Goal: Task Accomplishment & Management: Use online tool/utility

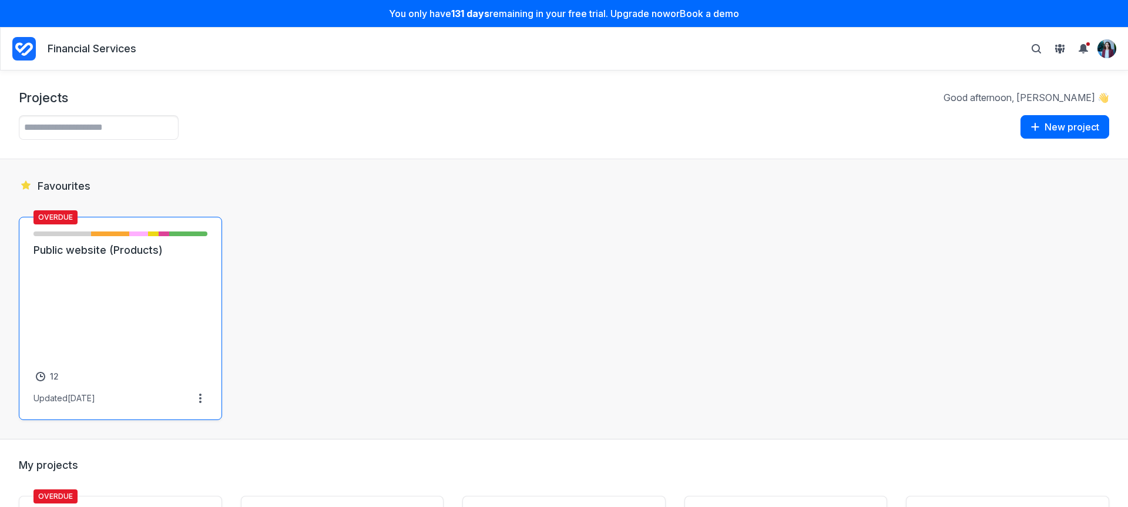
click at [187, 257] on link "Public website (Products)" at bounding box center [120, 250] width 174 height 14
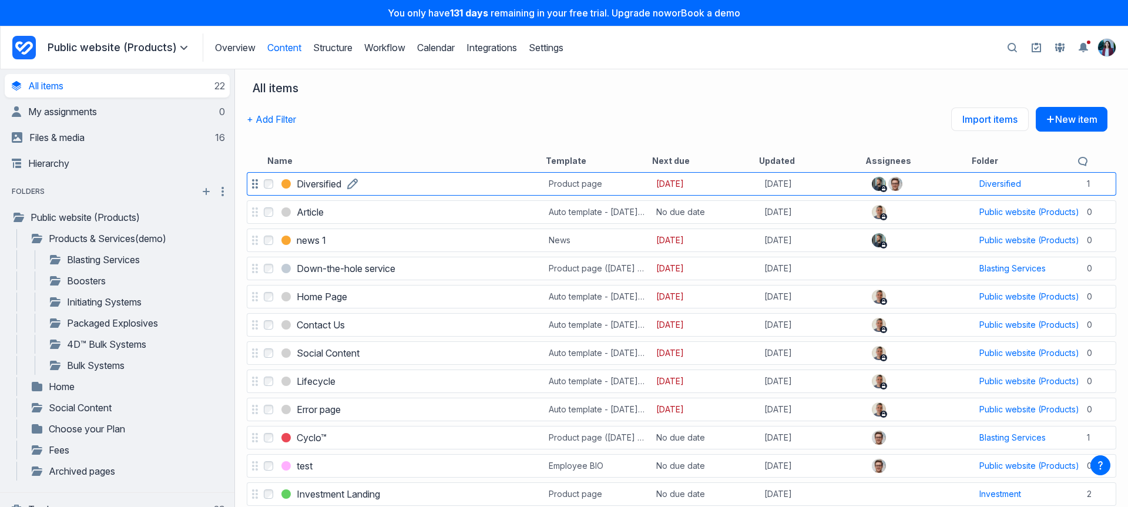
click at [325, 189] on h3 "Diversified" at bounding box center [319, 184] width 45 height 14
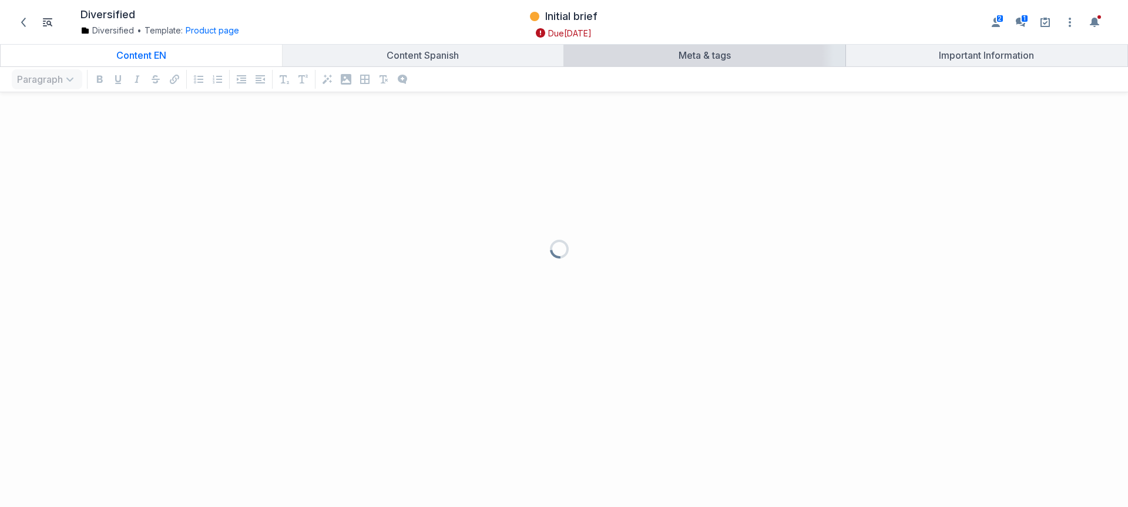
scroll to position [382, 1110]
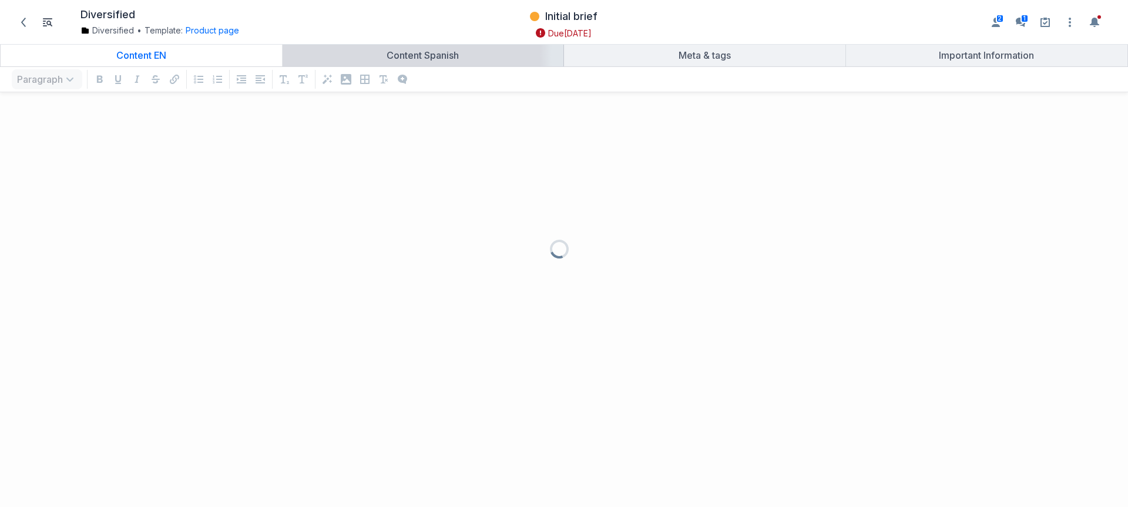
drag, startPoint x: 244, startPoint y: 53, endPoint x: 318, endPoint y: 57, distance: 73.6
click at [245, 53] on div "Content EN" at bounding box center [141, 55] width 272 height 12
click at [330, 59] on div "Content Spanish" at bounding box center [423, 55] width 272 height 12
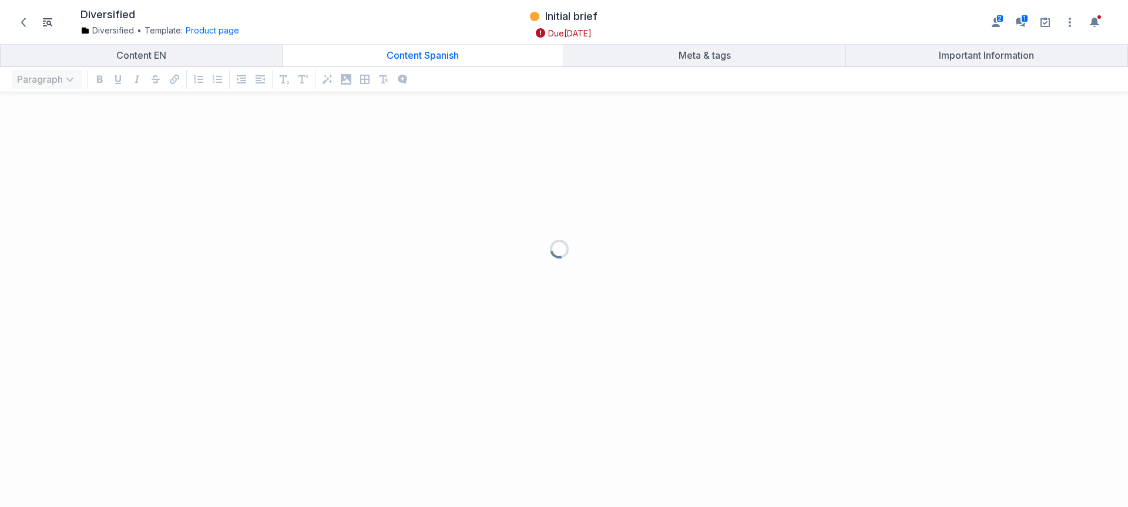
scroll to position [382, 1110]
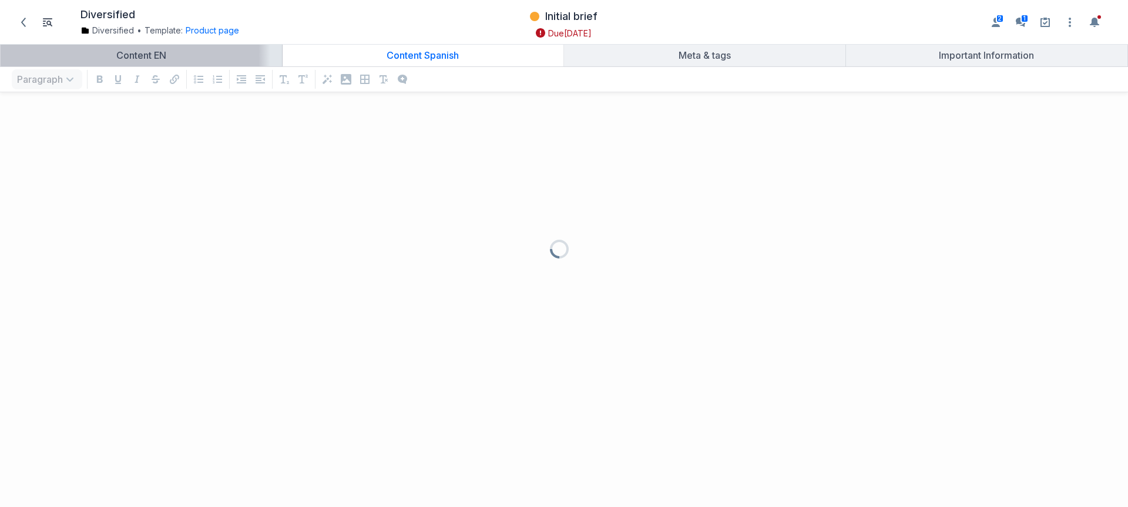
click at [192, 55] on div "Content EN" at bounding box center [141, 55] width 272 height 12
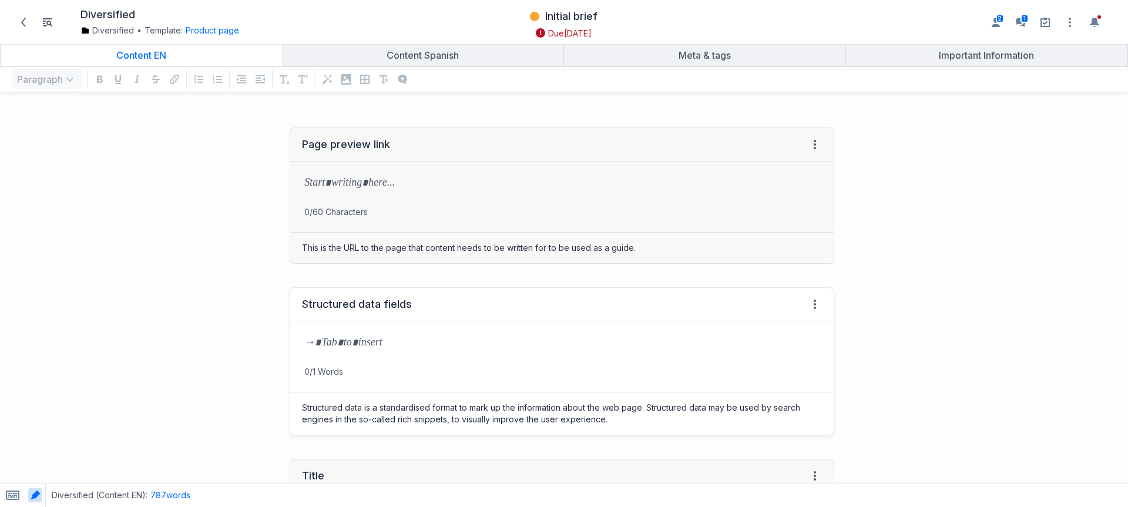
click at [355, 340] on p "grid" at bounding box center [561, 343] width 515 height 16
click at [364, 297] on div "Structured data fields" at bounding box center [357, 304] width 110 height 14
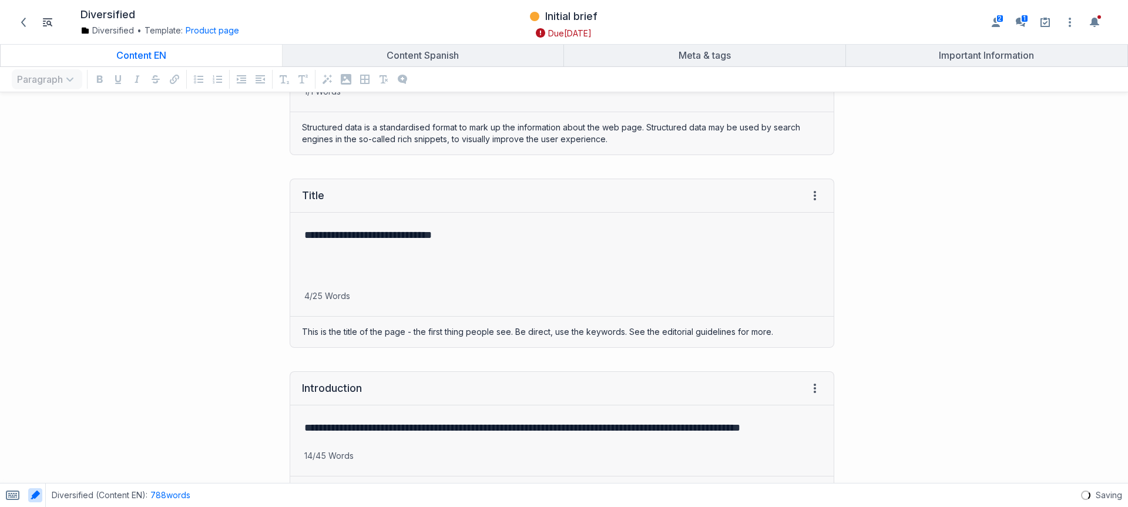
scroll to position [271, 0]
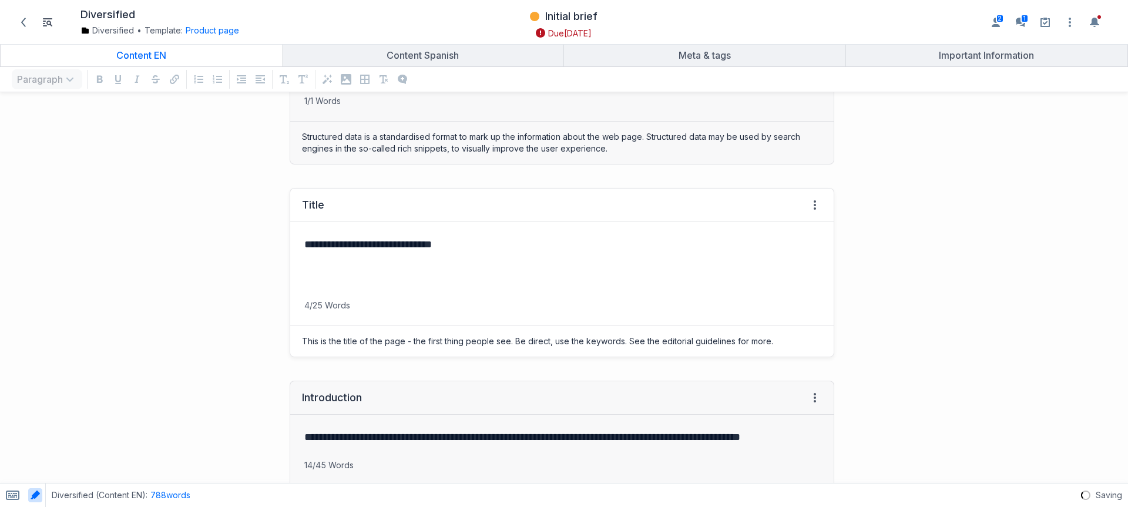
click at [721, 242] on p "**********" at bounding box center [559, 244] width 511 height 16
click at [224, 32] on button "Product page" at bounding box center [212, 31] width 53 height 12
click at [233, 100] on link "Edit template" at bounding box center [219, 106] width 55 height 12
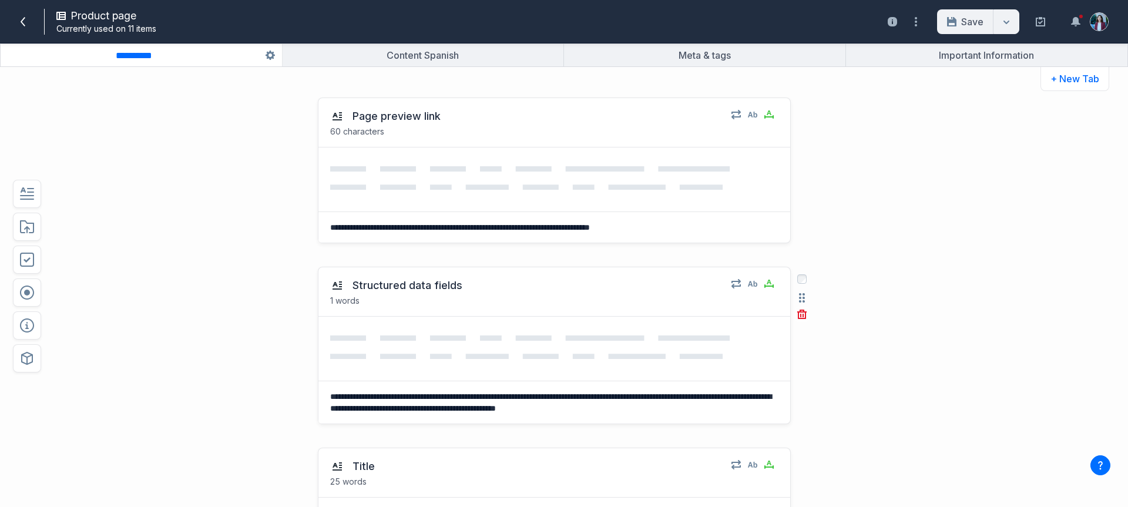
click at [395, 297] on p "1 words" at bounding box center [526, 301] width 392 height 12
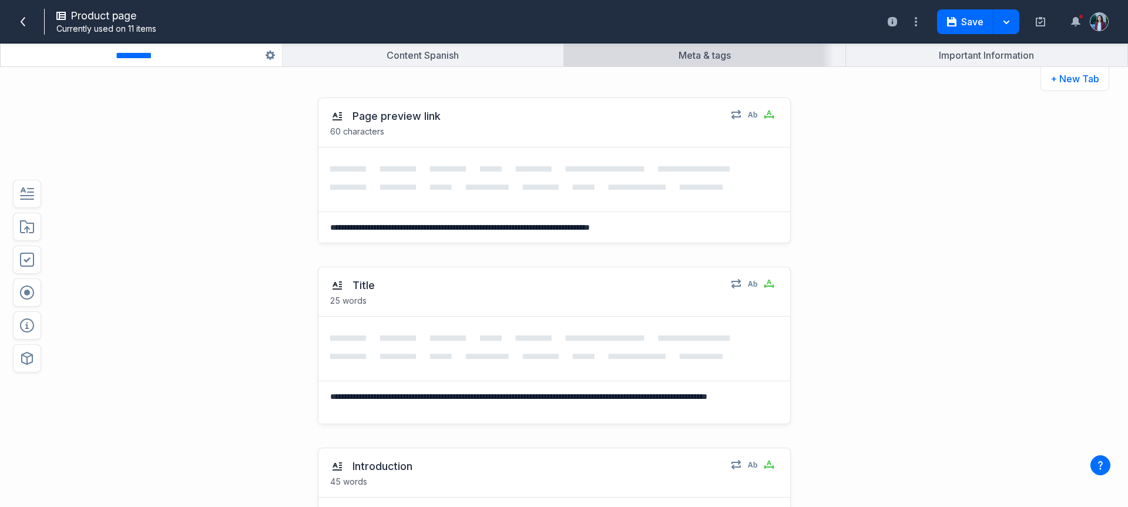
click at [752, 57] on button "button" at bounding box center [704, 55] width 281 height 22
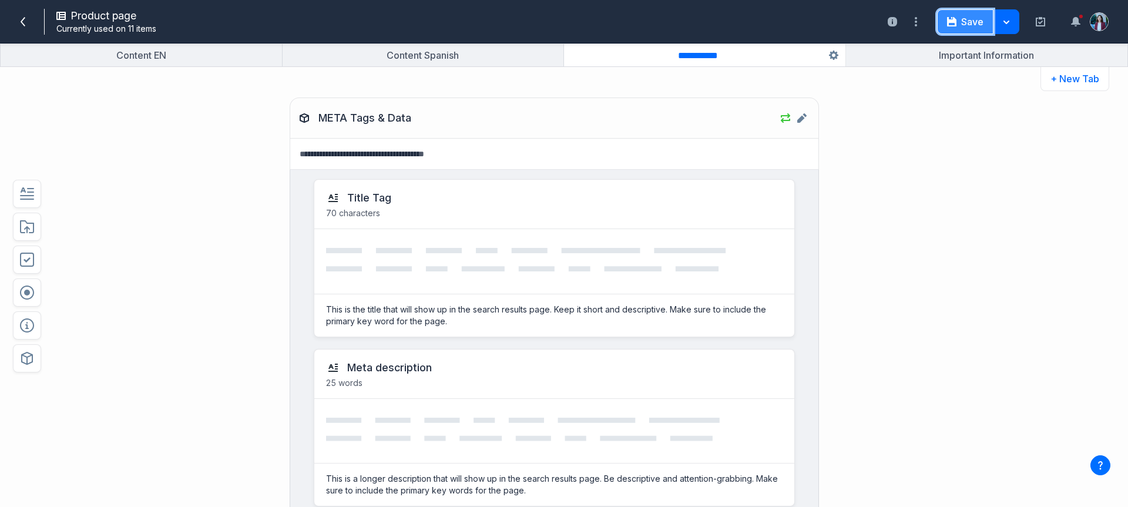
click at [958, 25] on button "Save" at bounding box center [965, 21] width 56 height 25
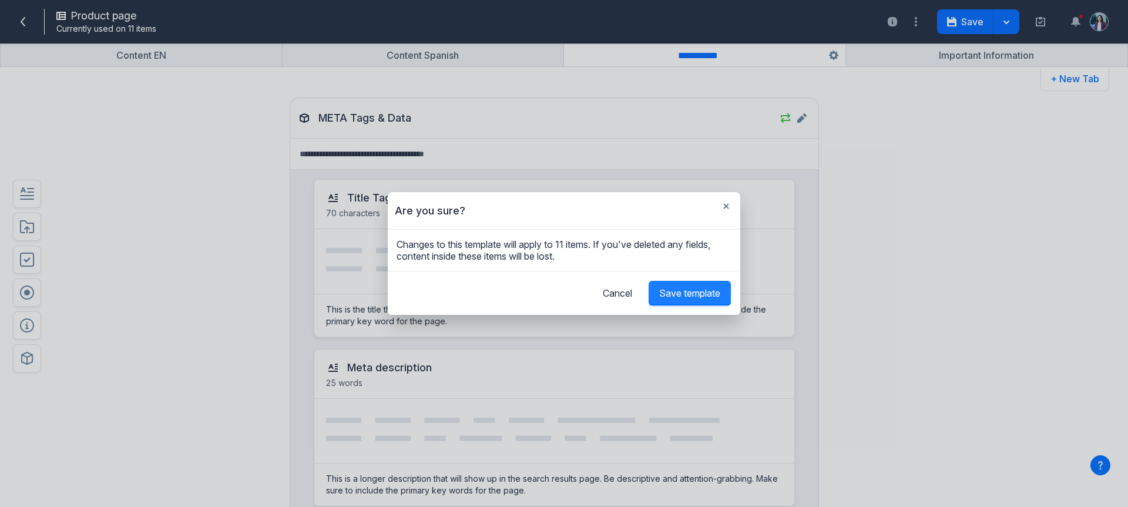
click at [690, 290] on span "Save template" at bounding box center [689, 293] width 61 height 12
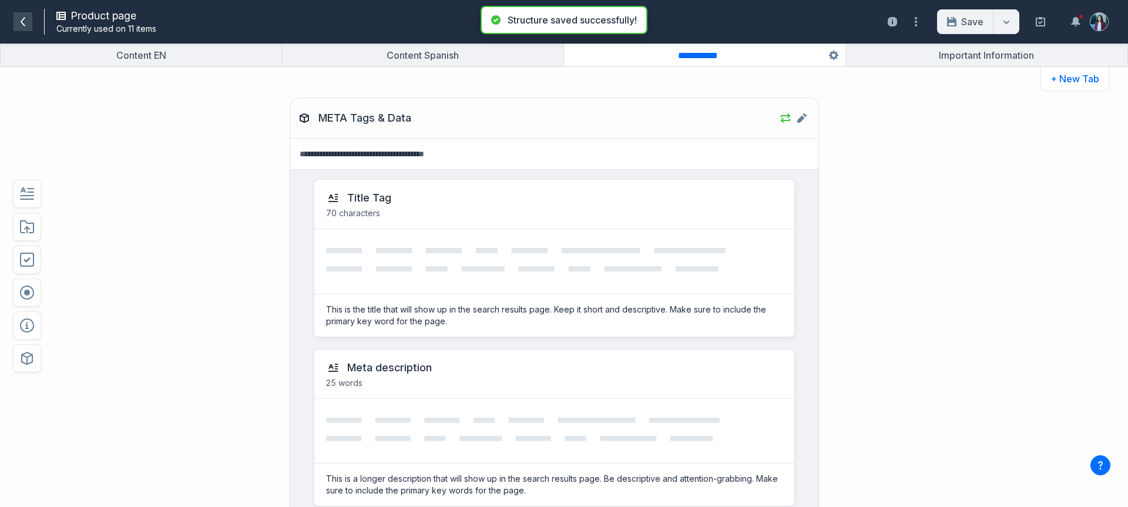
click at [24, 26] on span at bounding box center [23, 21] width 19 height 19
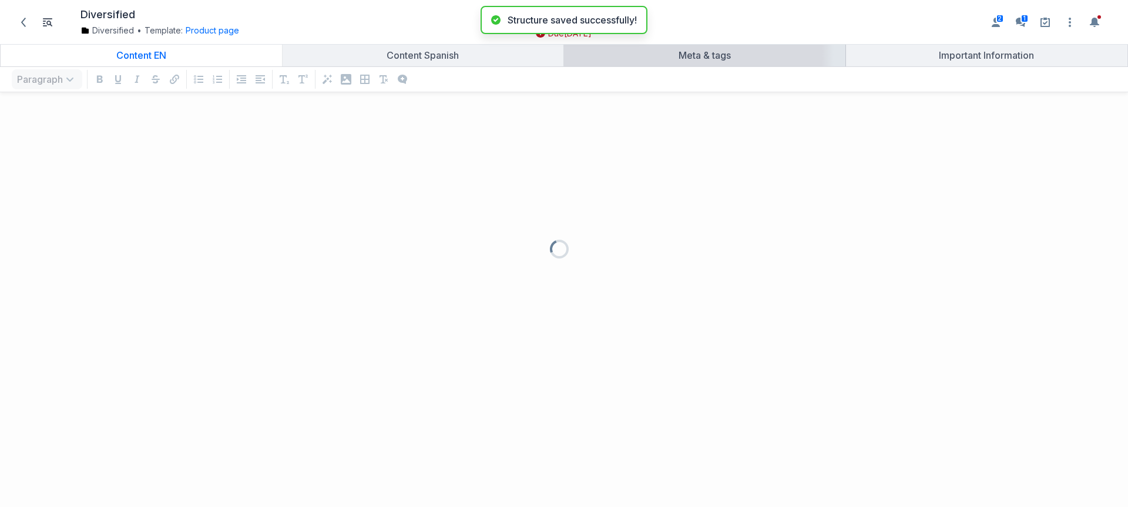
scroll to position [382, 1110]
click at [746, 53] on div "Meta & tags" at bounding box center [705, 55] width 272 height 12
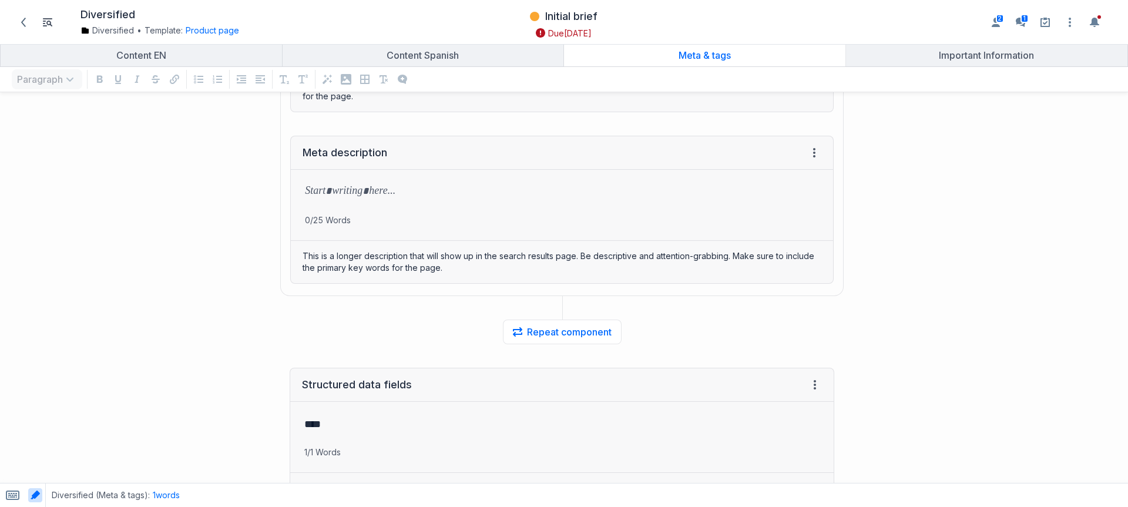
scroll to position [320, 0]
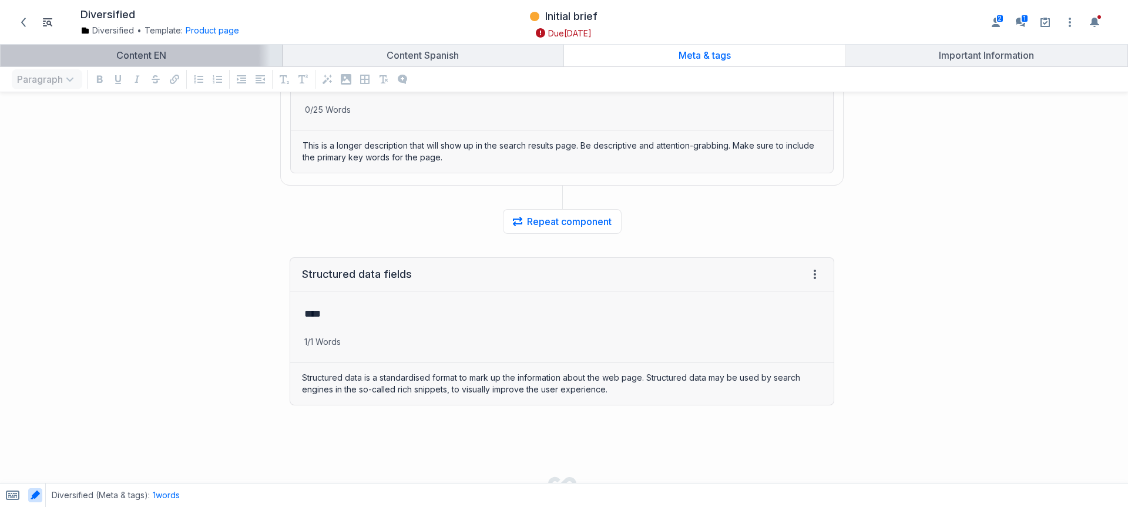
click at [71, 50] on div "Content EN" at bounding box center [141, 55] width 272 height 12
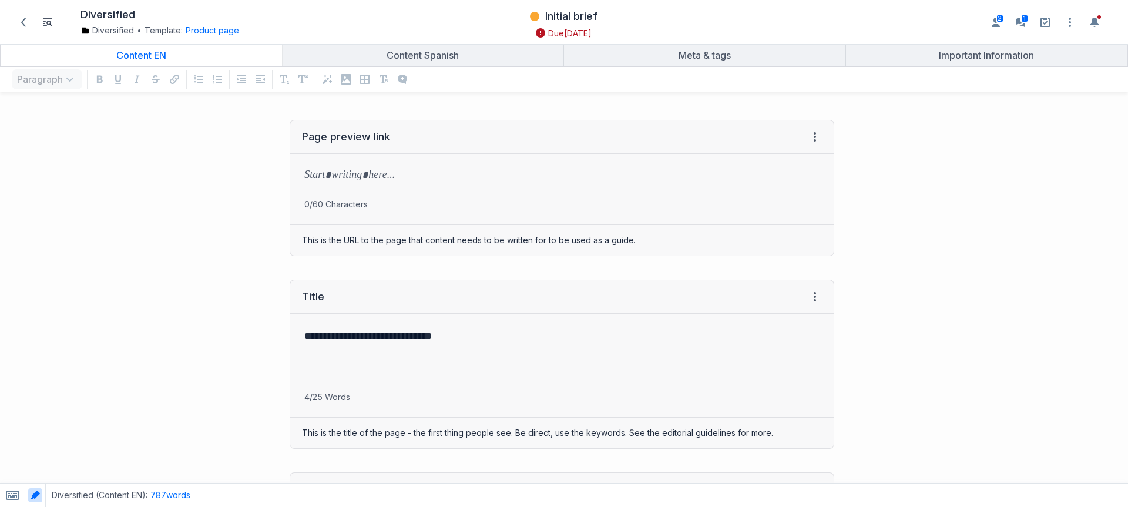
scroll to position [139, 0]
